Goal: Task Accomplishment & Management: Manage account settings

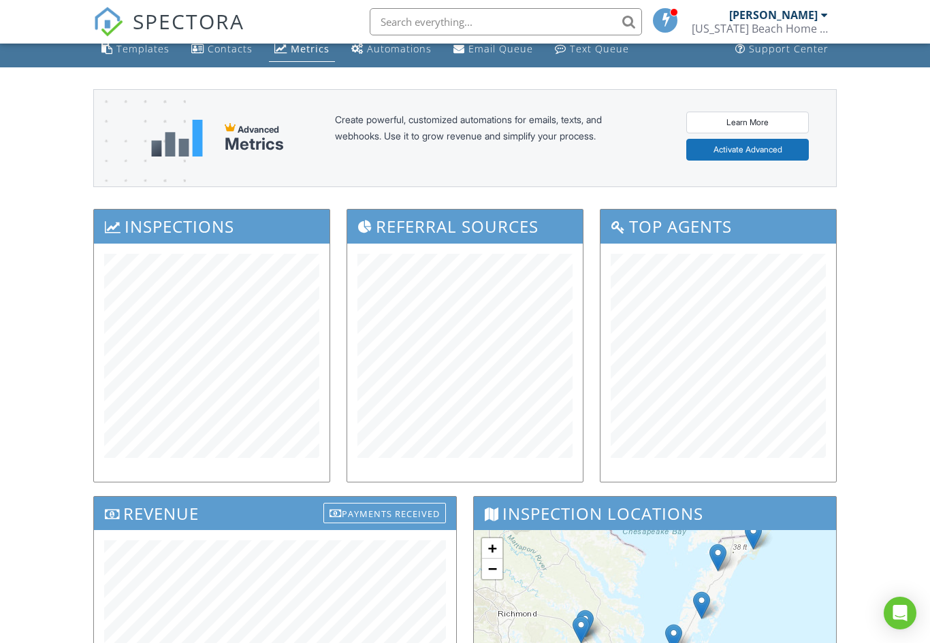
click at [165, 29] on span "SPECTORA" at bounding box center [189, 21] width 112 height 29
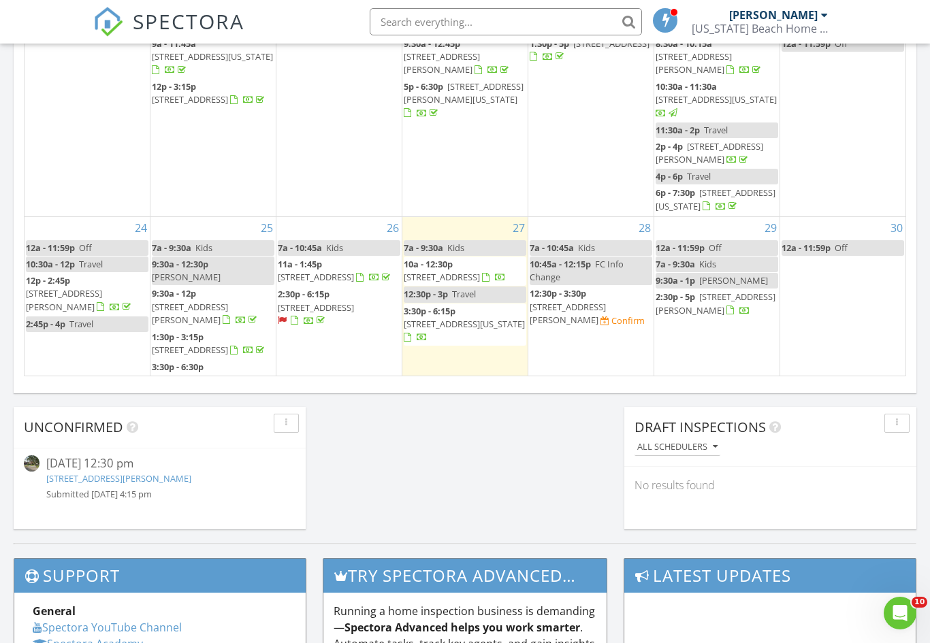
scroll to position [921, 0]
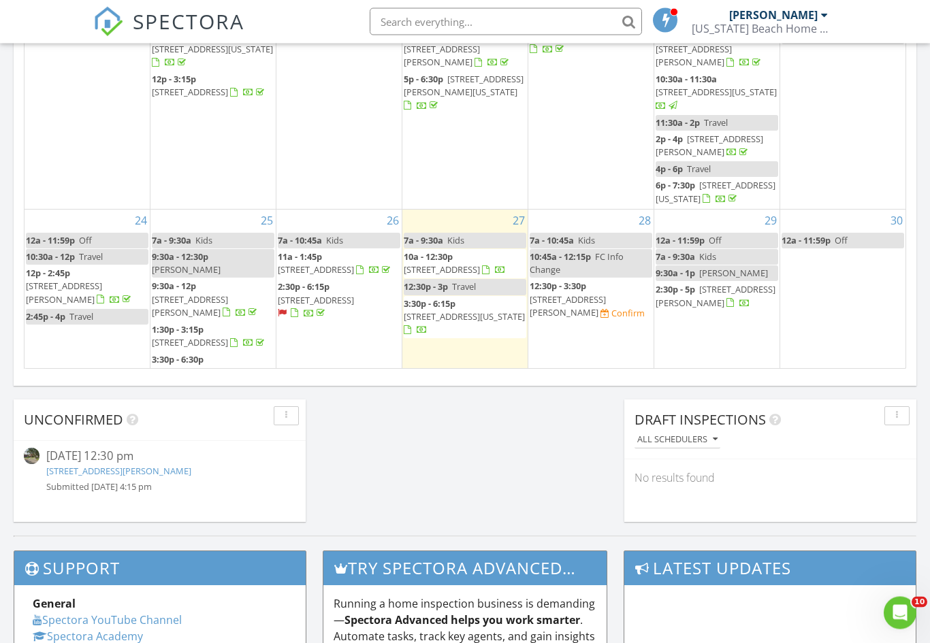
click at [167, 476] on link "609 Craford Pl, Portsmouth, VA 23704" at bounding box center [118, 472] width 145 height 12
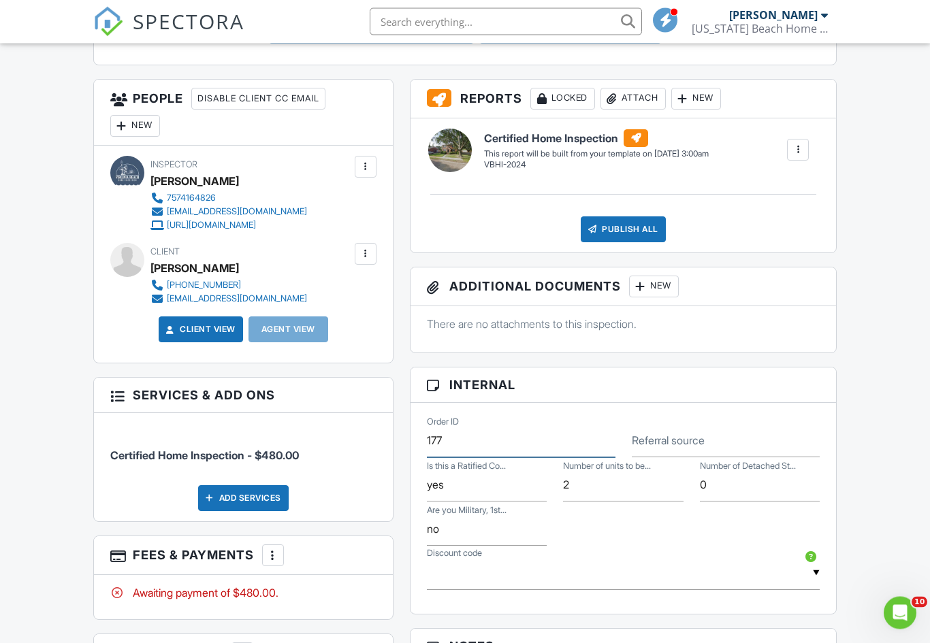
click at [524, 451] on input "177" at bounding box center [521, 441] width 189 height 33
type input "1"
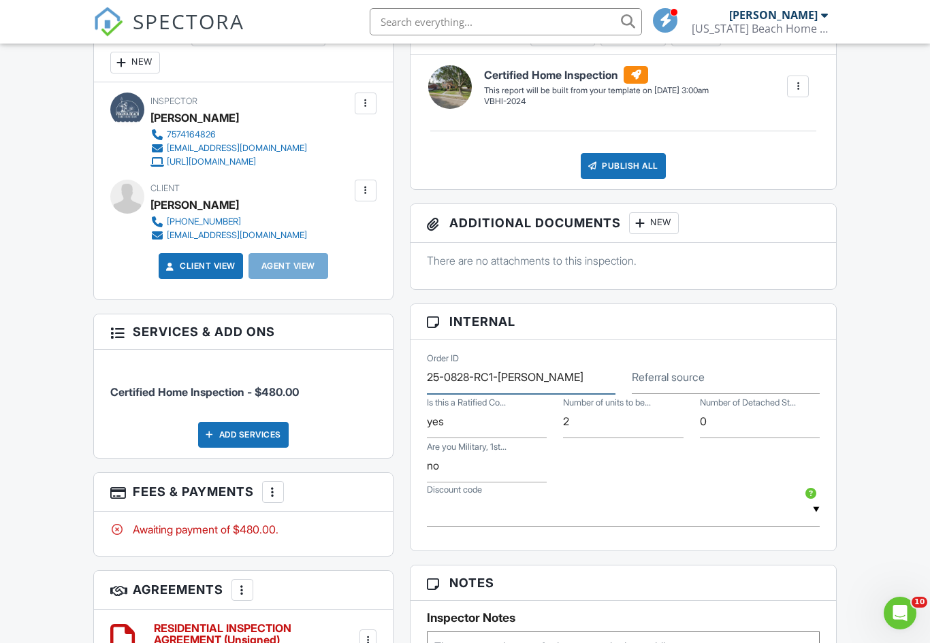
scroll to position [567, 0]
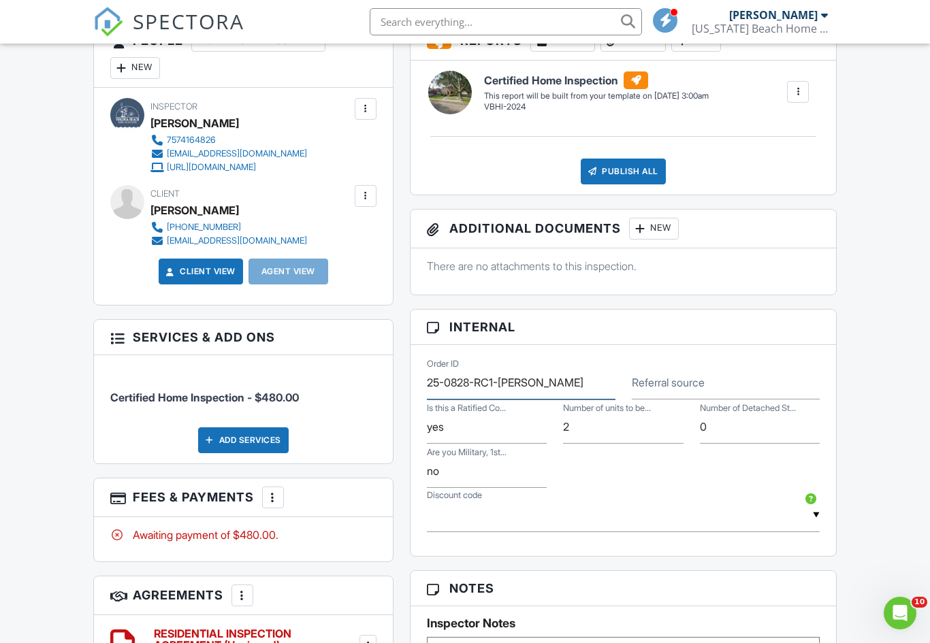
type input "25-0828-RC1-Schaffer"
click at [226, 428] on div "Add Services" at bounding box center [243, 441] width 91 height 26
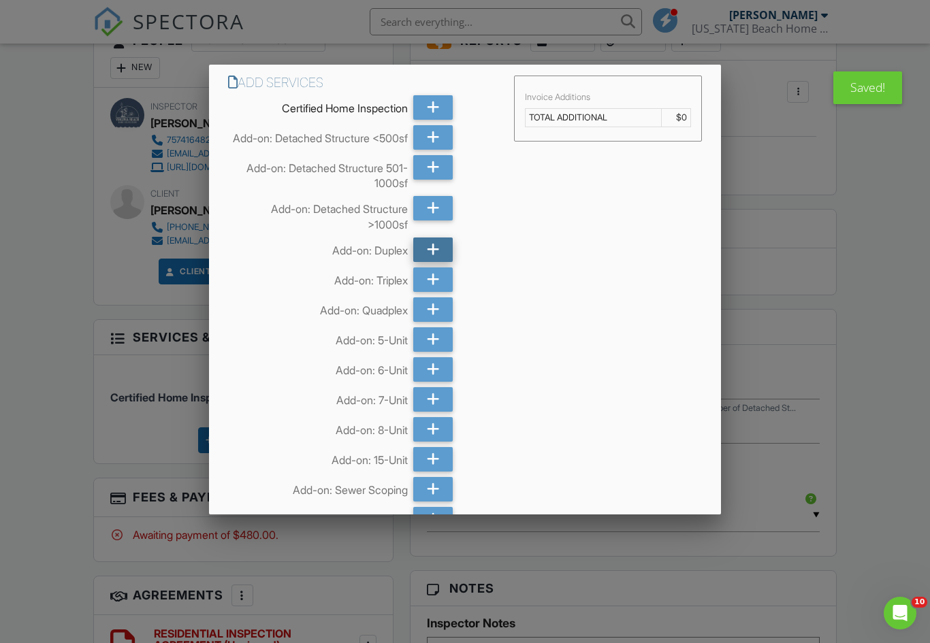
click at [431, 256] on icon at bounding box center [433, 250] width 13 height 25
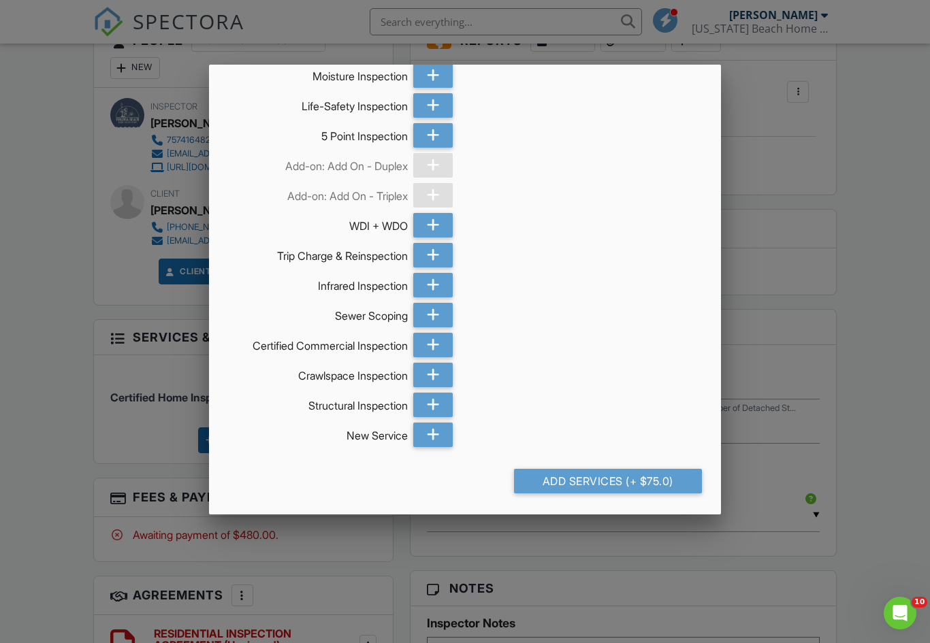
scroll to position [813, 0]
click at [569, 484] on div "Add Services (+ $75.0)" at bounding box center [608, 481] width 188 height 25
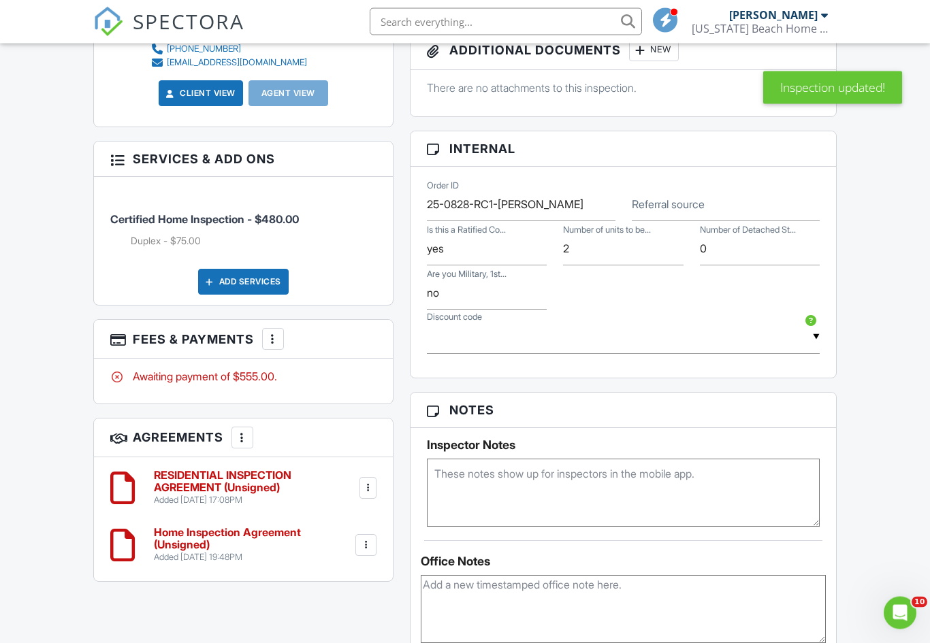
scroll to position [769, 0]
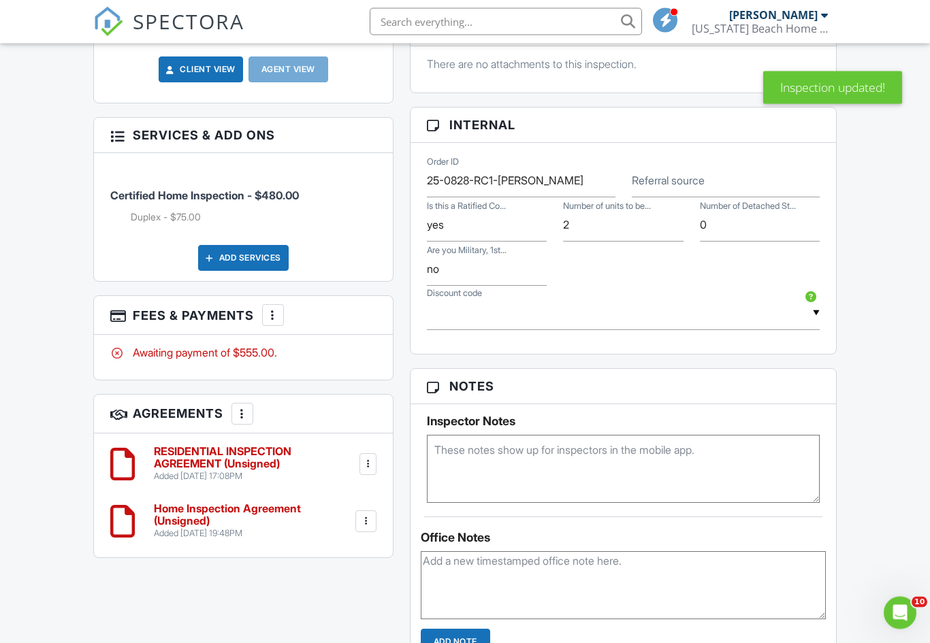
click at [375, 523] on div at bounding box center [365, 522] width 21 height 22
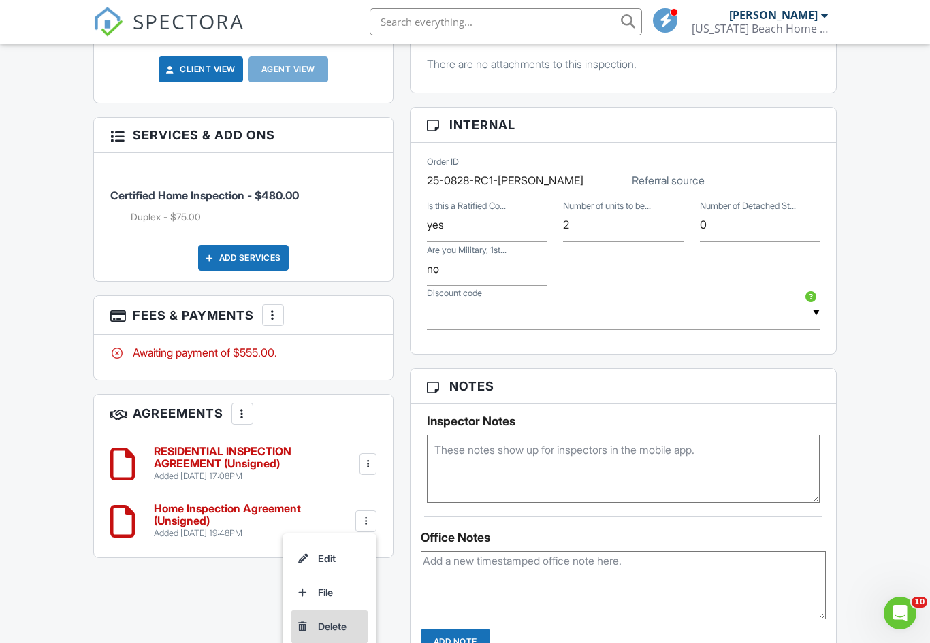
click at [336, 624] on li "Delete" at bounding box center [330, 627] width 78 height 34
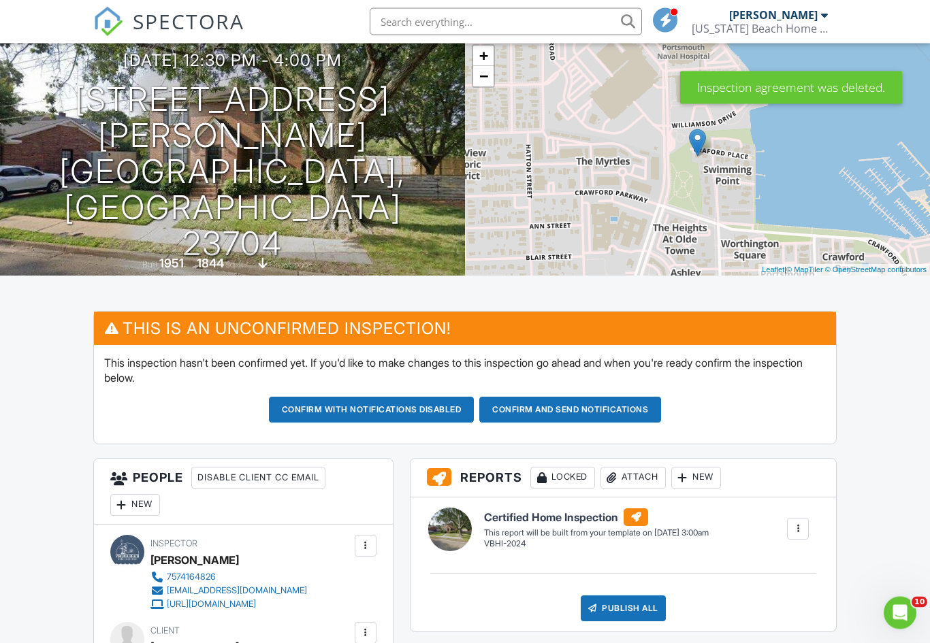
scroll to position [109, 0]
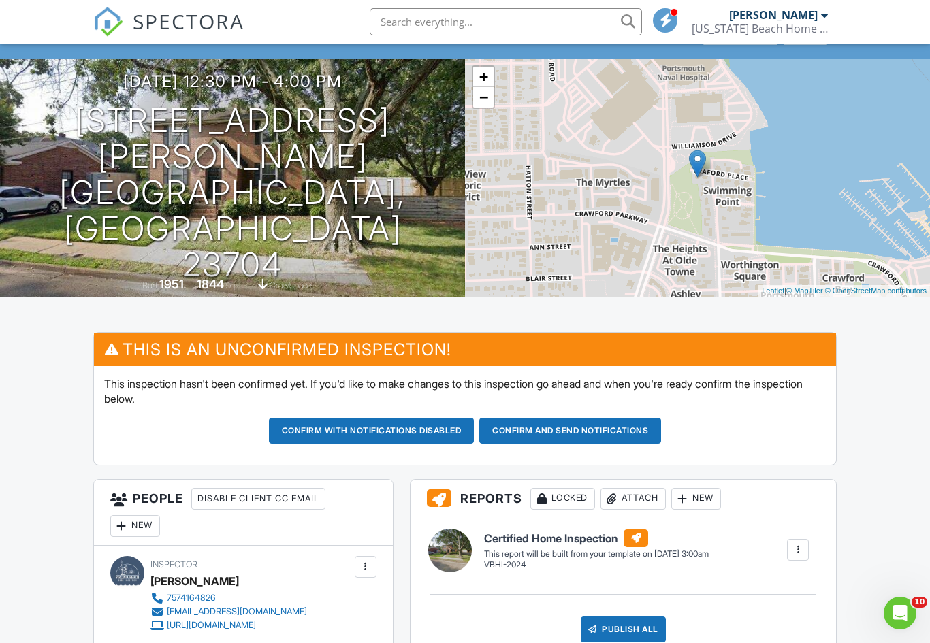
click at [475, 428] on button "Confirm and send notifications" at bounding box center [372, 431] width 206 height 26
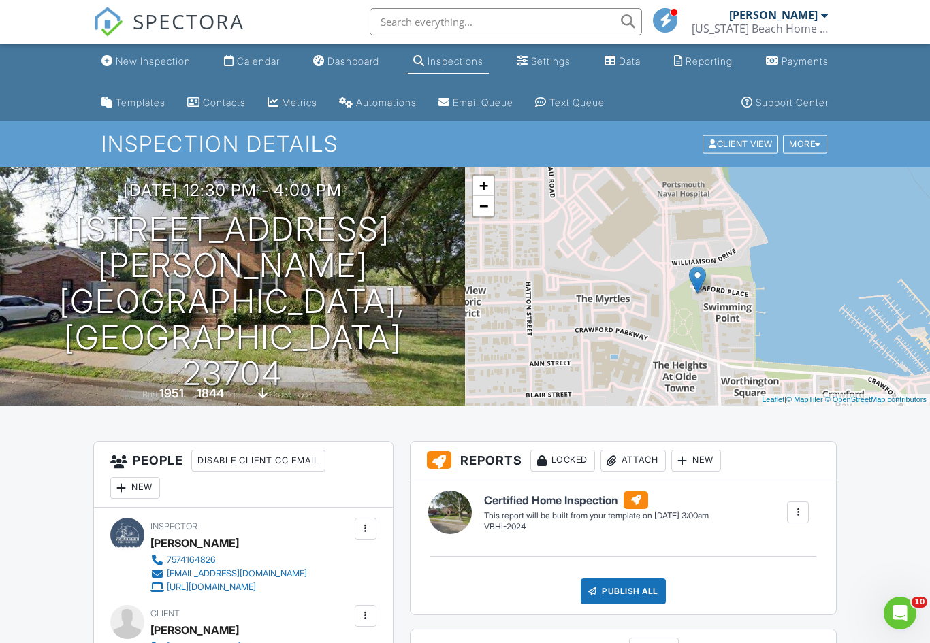
click at [136, 25] on span "SPECTORA" at bounding box center [189, 21] width 112 height 29
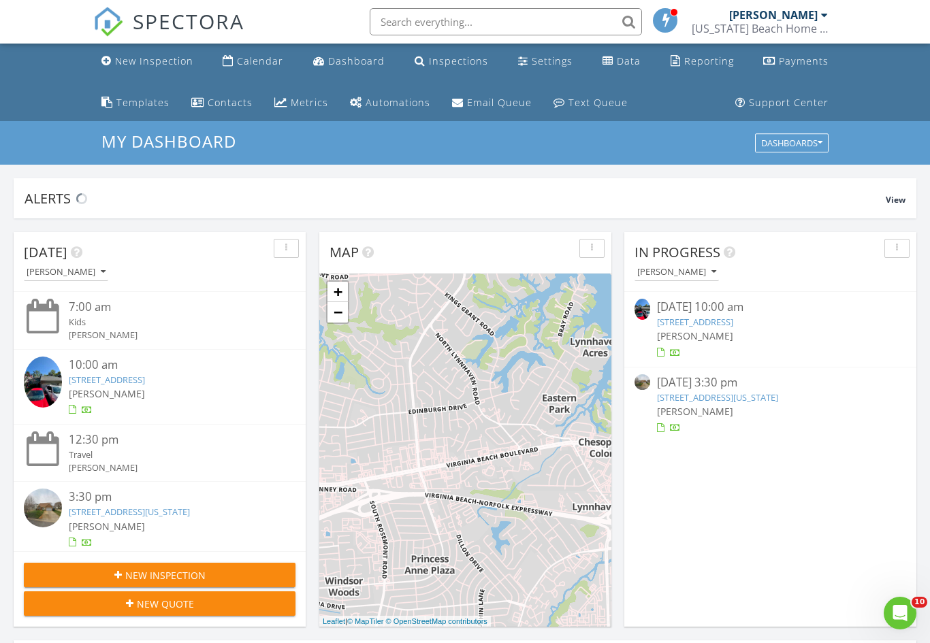
scroll to position [1240, 931]
